Goal: Use online tool/utility

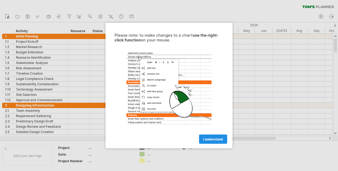
click at [218, 138] on span "I understand" at bounding box center [213, 139] width 20 height 4
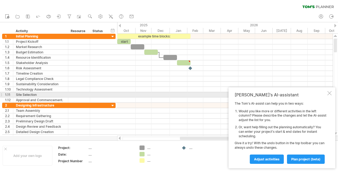
click at [327, 95] on div "[PERSON_NAME]'s AI-assistant The [PERSON_NAME]'s AI-assist can help you in two …" at bounding box center [281, 127] width 107 height 81
click at [329, 94] on div at bounding box center [329, 93] width 4 height 4
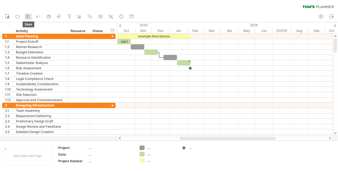
click at [27, 15] on rect at bounding box center [28, 15] width 2 height 1
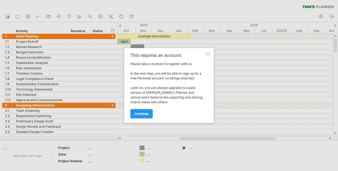
click at [207, 53] on div at bounding box center [208, 54] width 4 height 4
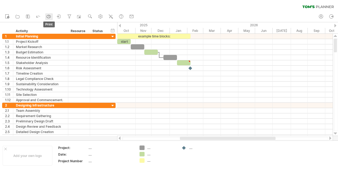
click at [48, 16] on icon at bounding box center [48, 16] width 5 height 5
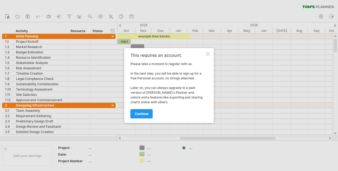
click at [208, 56] on div at bounding box center [208, 54] width 4 height 4
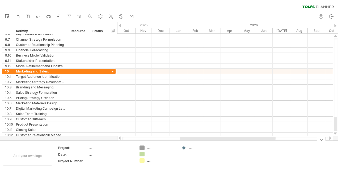
drag, startPoint x: 337, startPoint y: 48, endPoint x: 337, endPoint y: 160, distance: 111.8
click at [337, 160] on div "Trying to reach [DOMAIN_NAME] Connected again... 0% clear filter new 1" at bounding box center [169, 85] width 338 height 171
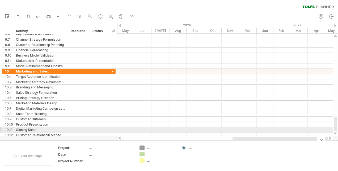
drag, startPoint x: 248, startPoint y: 139, endPoint x: 339, endPoint y: 129, distance: 90.9
click at [338, 129] on html "progress(100%) Trying to reach [DOMAIN_NAME] Connected again... 0% clear filter…" at bounding box center [169, 86] width 338 height 172
